Goal: Find specific page/section: Find specific page/section

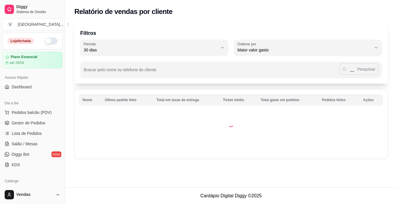
select select "30"
select select "HIGHEST_TOTAL_SPENT_WITH_ORDERS"
select select "TOTAL_OF_ORDERS"
select select "7"
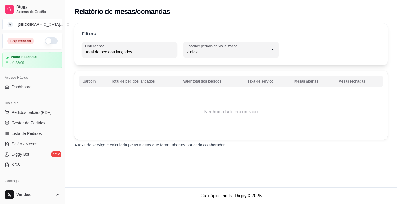
click at [50, 44] on button "button" at bounding box center [51, 41] width 13 height 7
click at [38, 123] on span "Gestor de Pedidos" at bounding box center [29, 123] width 34 height 6
